Goal: Transaction & Acquisition: Purchase product/service

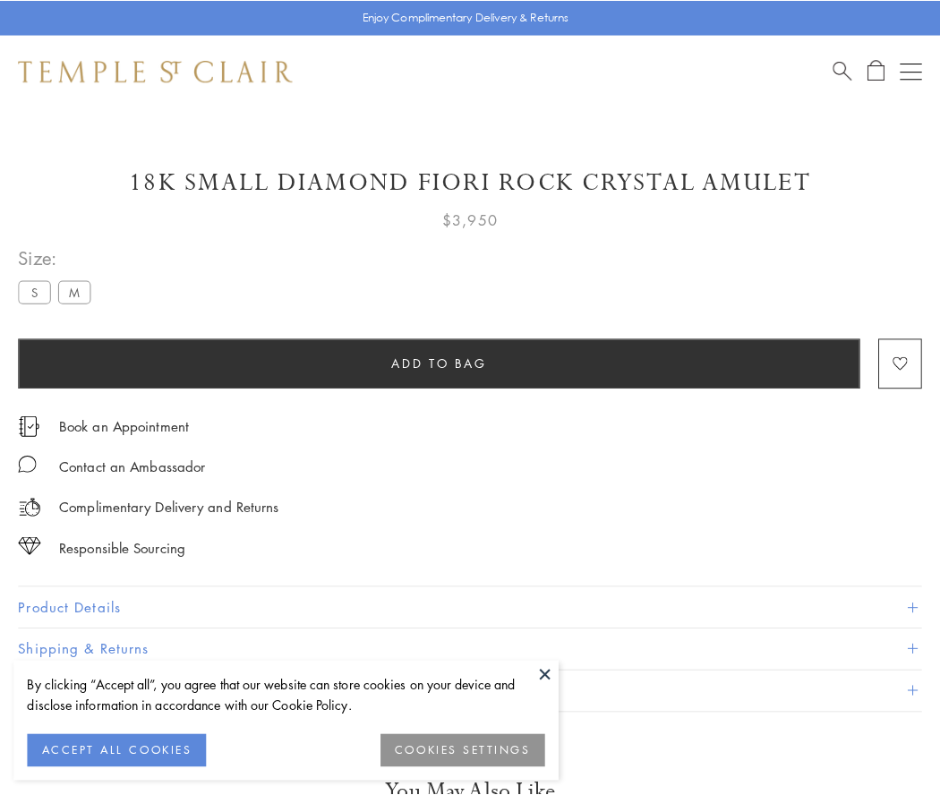
scroll to position [1, 0]
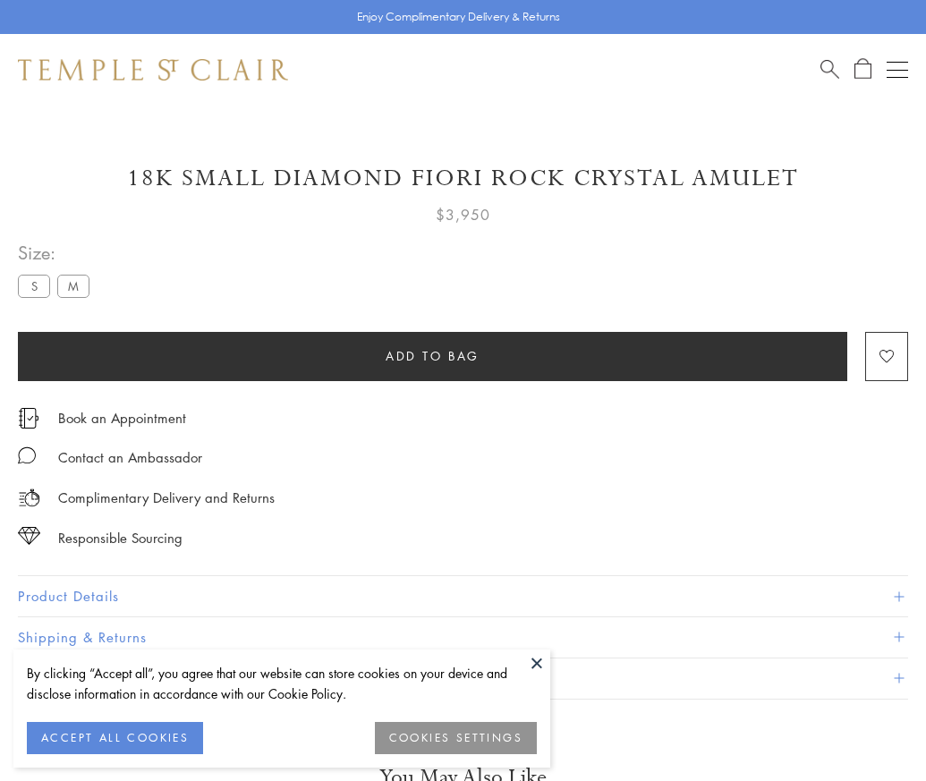
click at [432, 355] on span "Add to bag" at bounding box center [433, 356] width 94 height 20
